Goal: Navigation & Orientation: Understand site structure

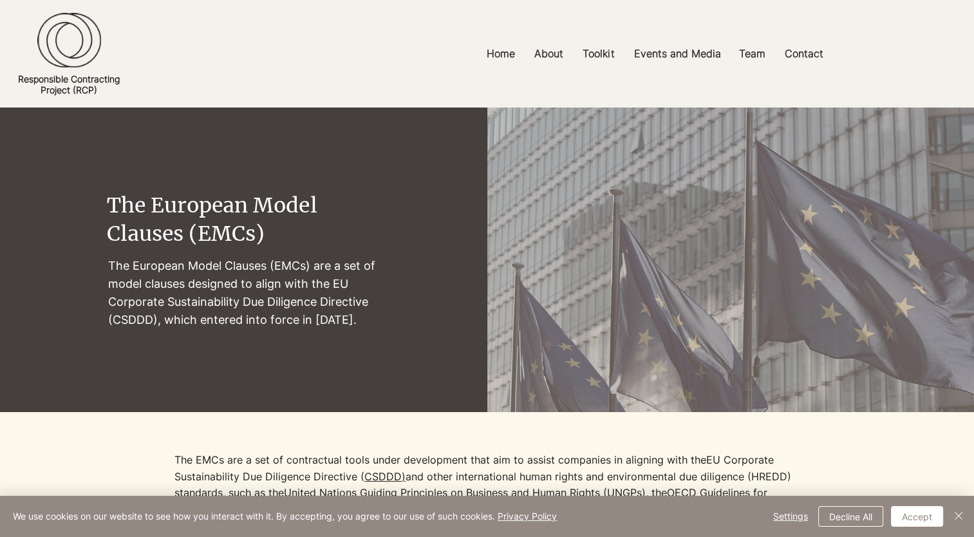
click at [503, 58] on p "Home" at bounding box center [500, 53] width 41 height 29
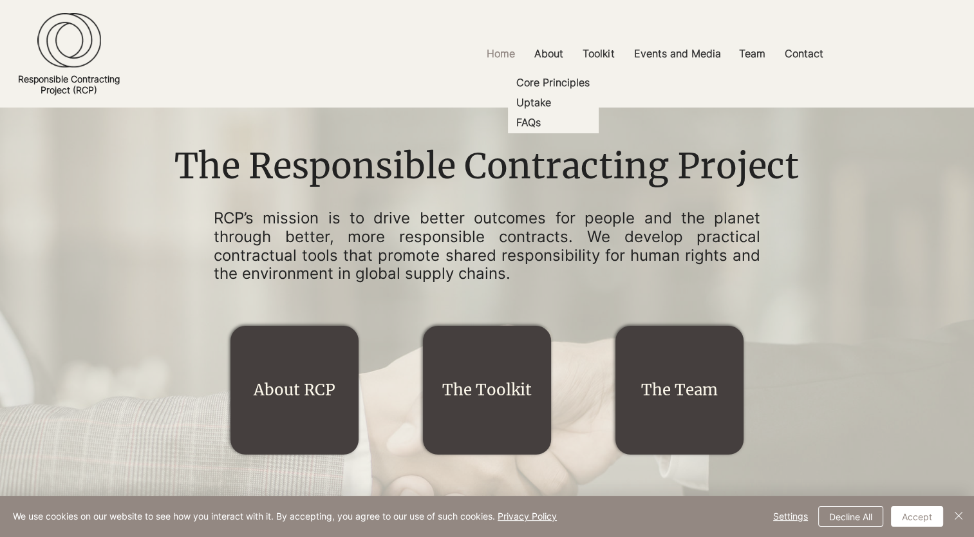
click at [549, 59] on p "About" at bounding box center [549, 53] width 42 height 29
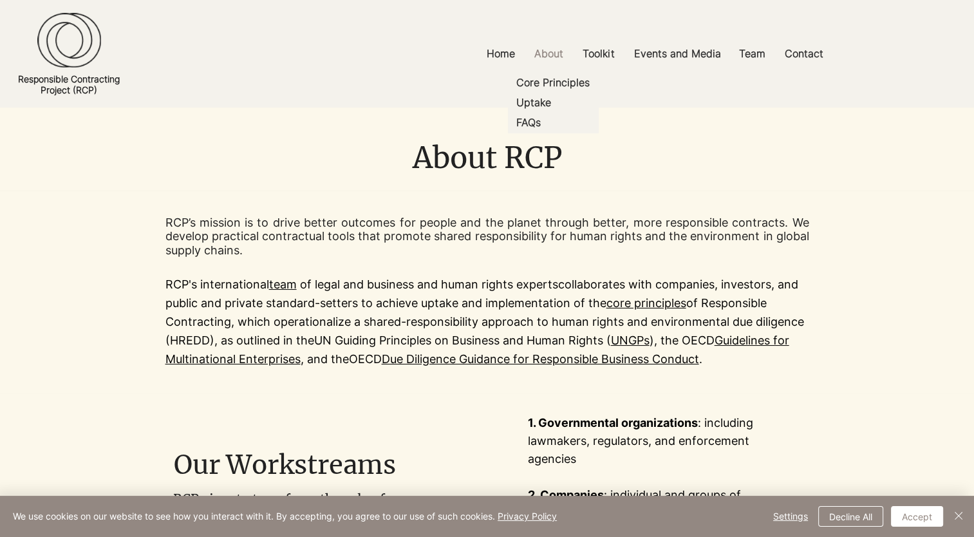
click at [101, 299] on div at bounding box center [487, 292] width 974 height 203
click at [100, 317] on div at bounding box center [487, 292] width 974 height 203
